Goal: Information Seeking & Learning: Learn about a topic

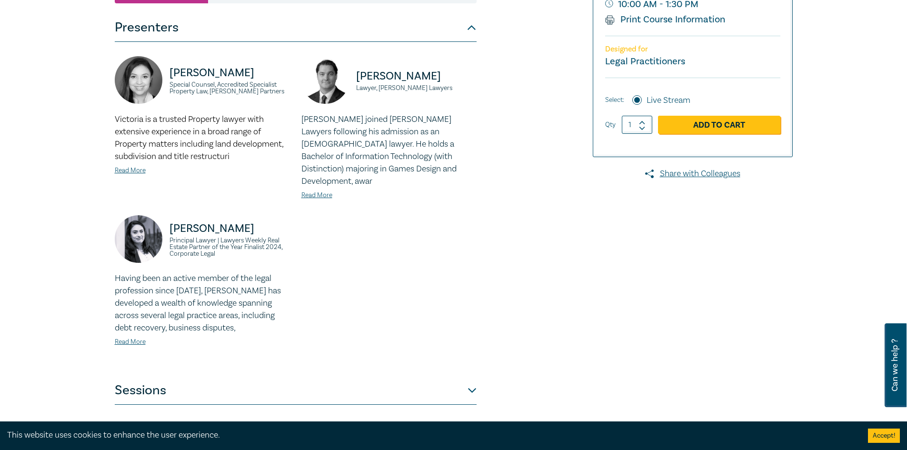
scroll to position [238, 0]
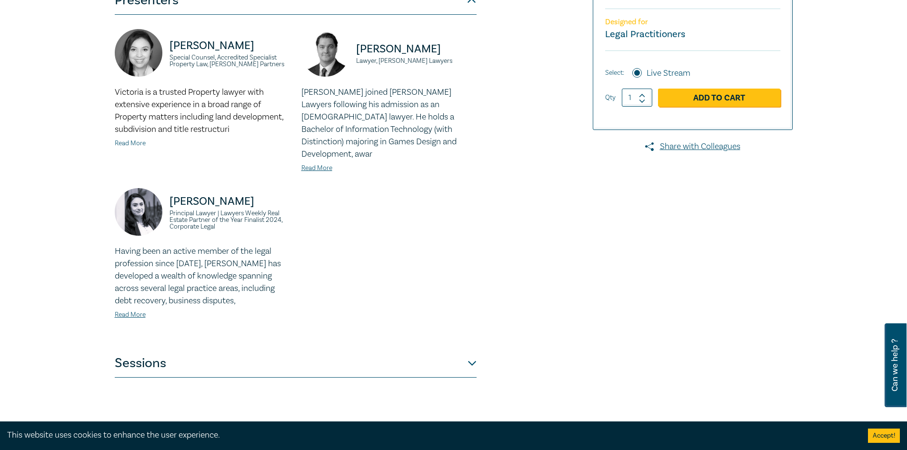
click at [136, 147] on link "Read More" at bounding box center [130, 143] width 31 height 9
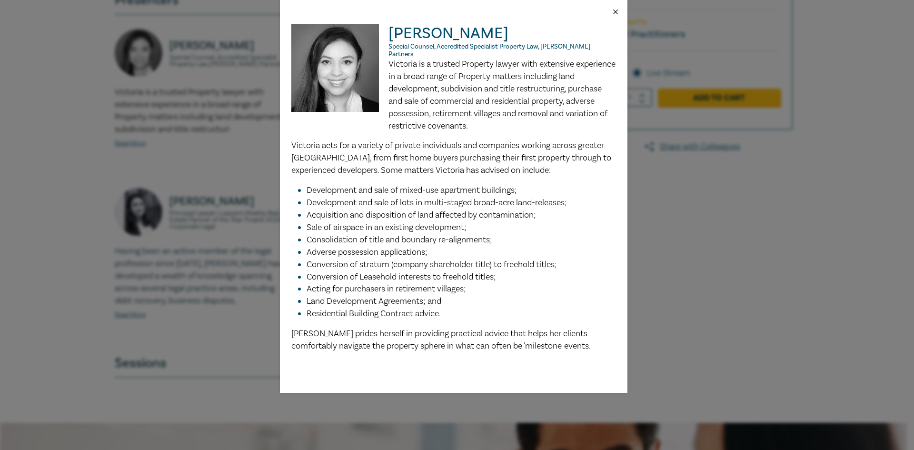
click at [615, 10] on button "Close" at bounding box center [615, 12] width 9 height 9
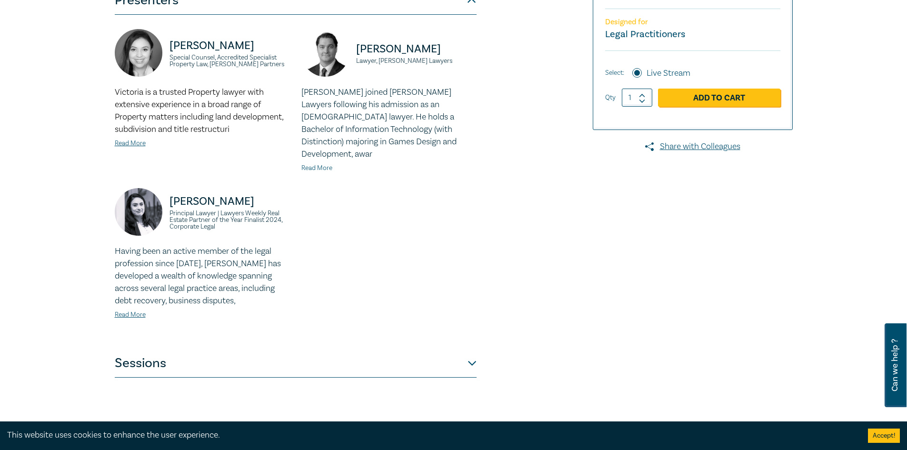
click at [308, 164] on link "Read More" at bounding box center [316, 168] width 31 height 9
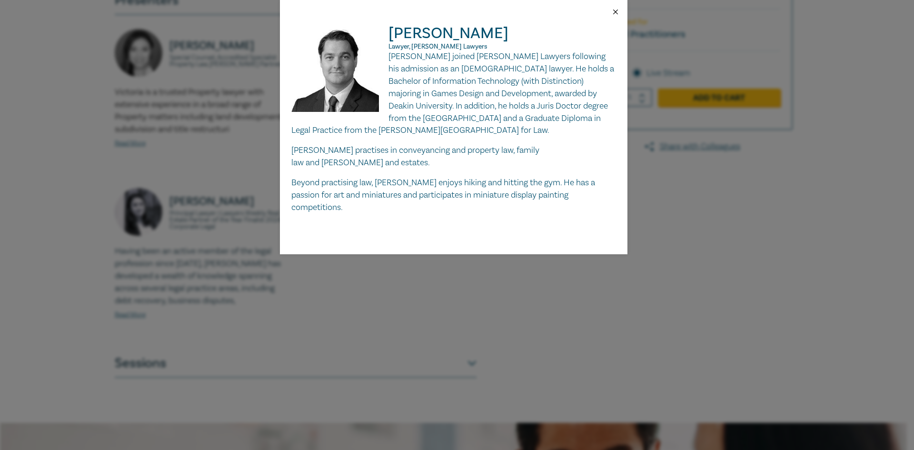
click at [617, 9] on button "Close" at bounding box center [615, 12] width 9 height 9
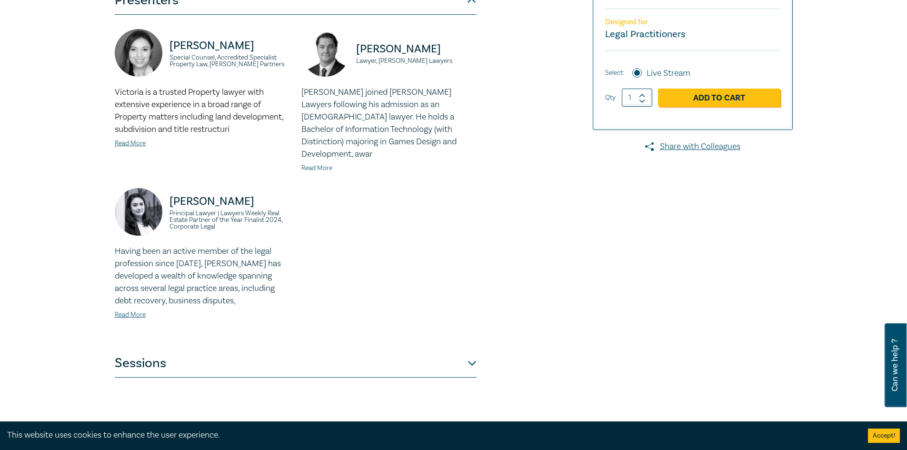
click at [317, 164] on link "Read More" at bounding box center [316, 168] width 31 height 9
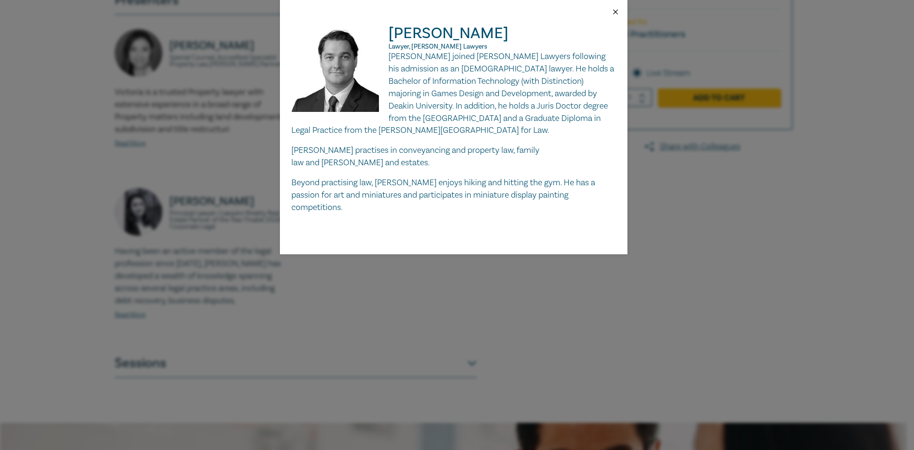
click at [614, 8] on button "Close" at bounding box center [615, 12] width 9 height 9
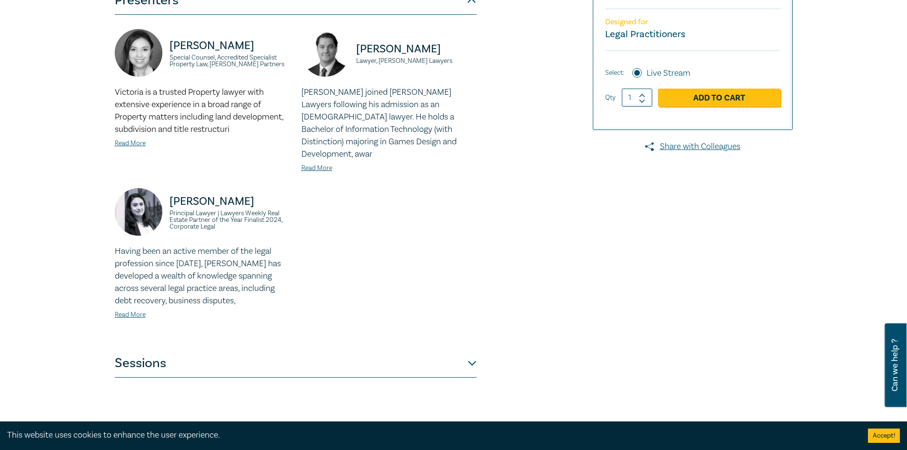
click at [324, 349] on button "Sessions" at bounding box center [296, 363] width 362 height 29
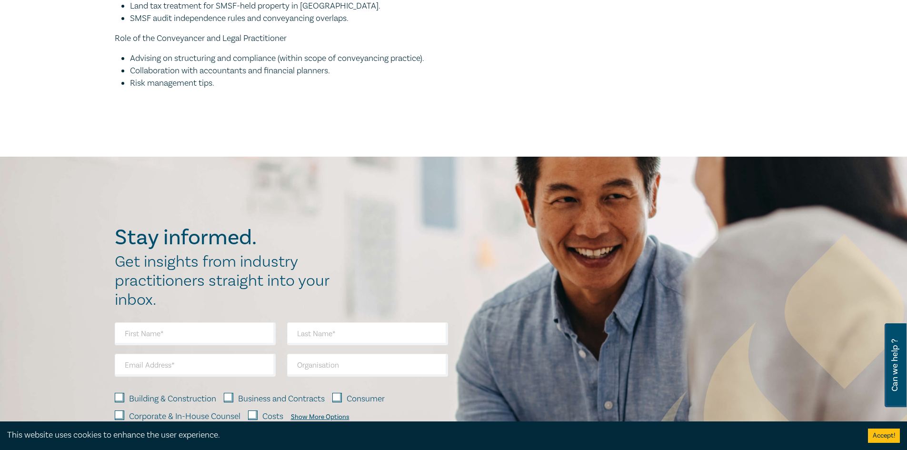
scroll to position [1809, 0]
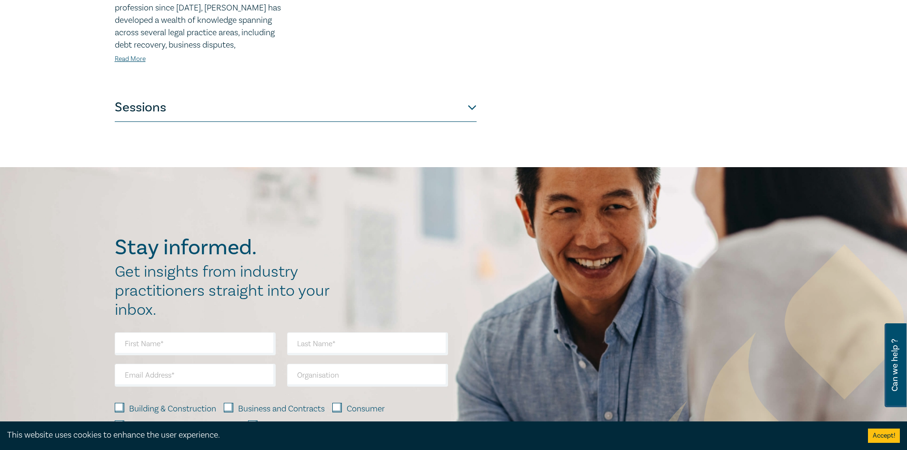
scroll to position [333, 0]
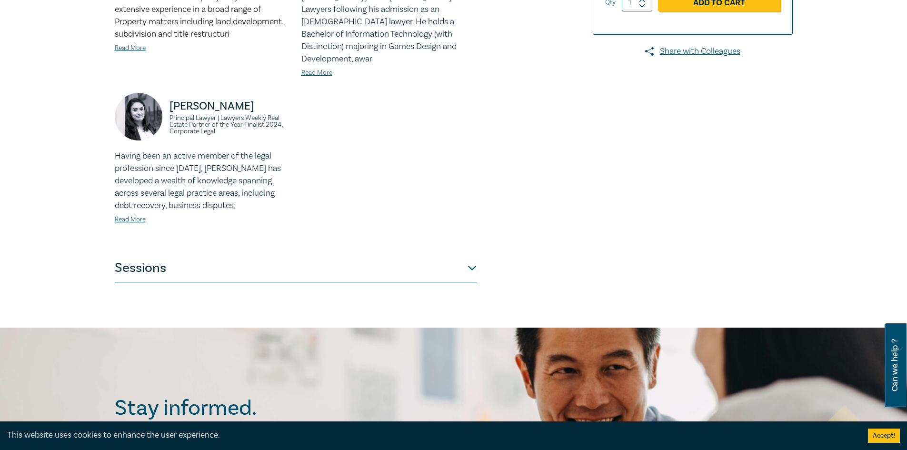
click at [165, 257] on button "Sessions" at bounding box center [296, 268] width 362 height 29
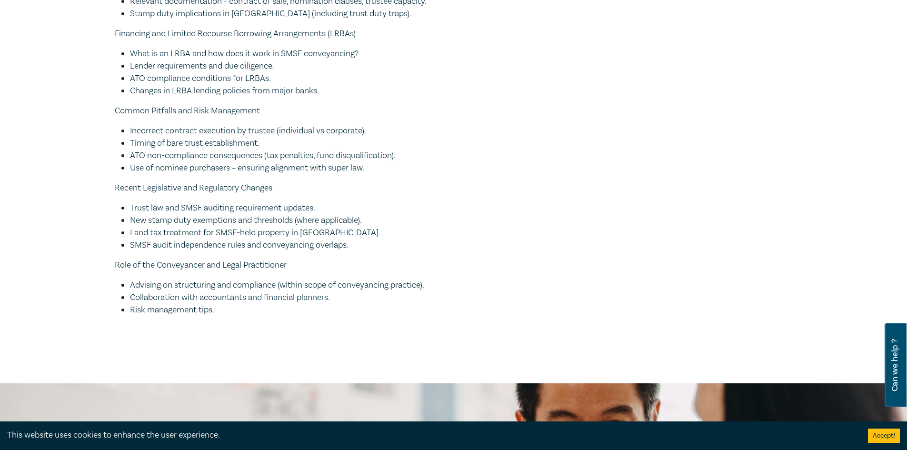
scroll to position [1571, 0]
